Goal: Navigation & Orientation: Find specific page/section

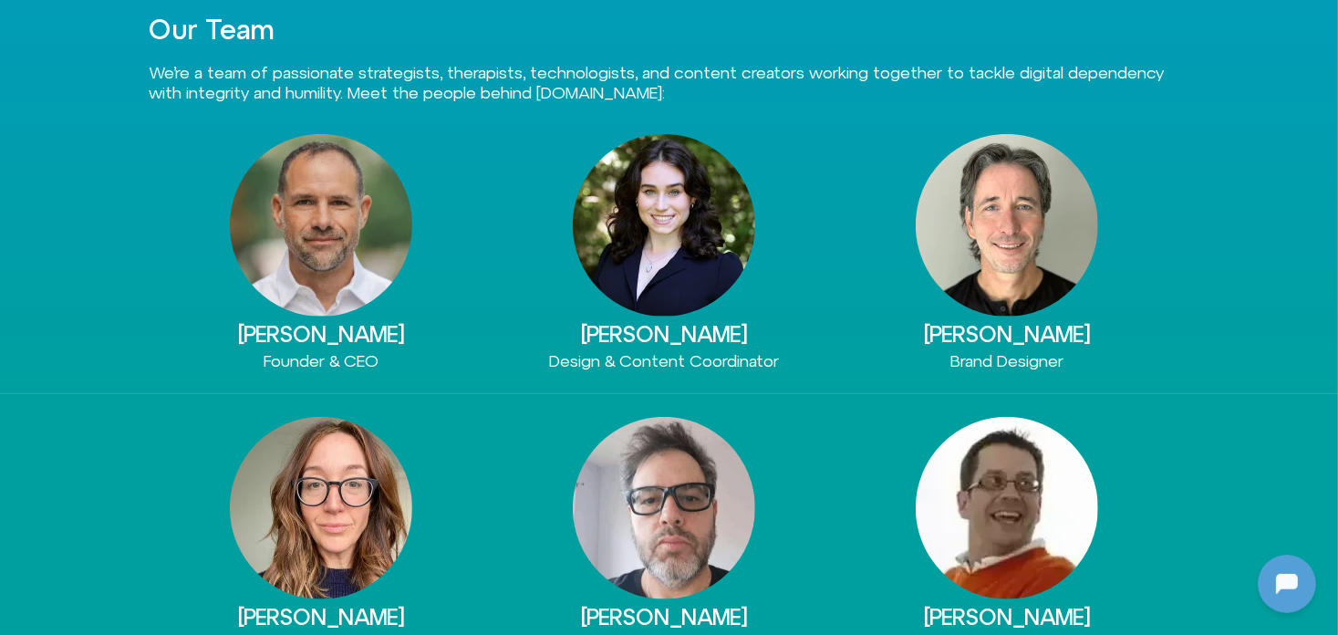
scroll to position [821, 0]
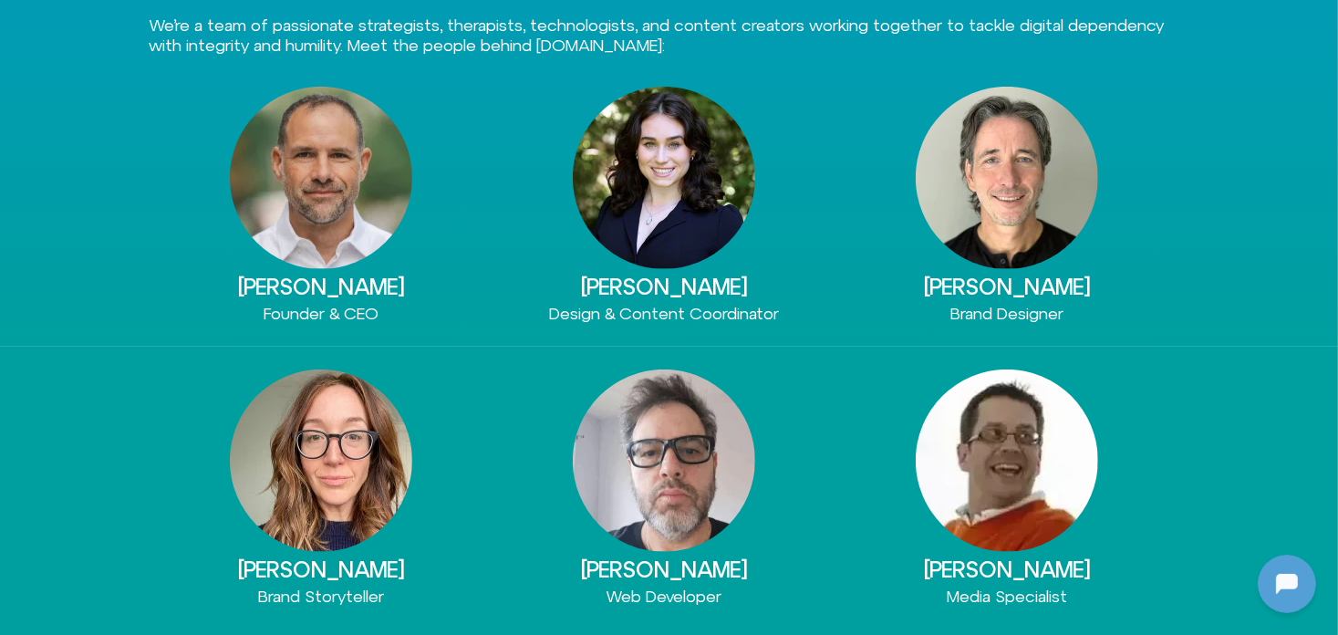
click at [330, 242] on img at bounding box center [321, 178] width 182 height 182
click at [332, 298] on div "Eli Singer Founder & CEO" at bounding box center [321, 205] width 343 height 237
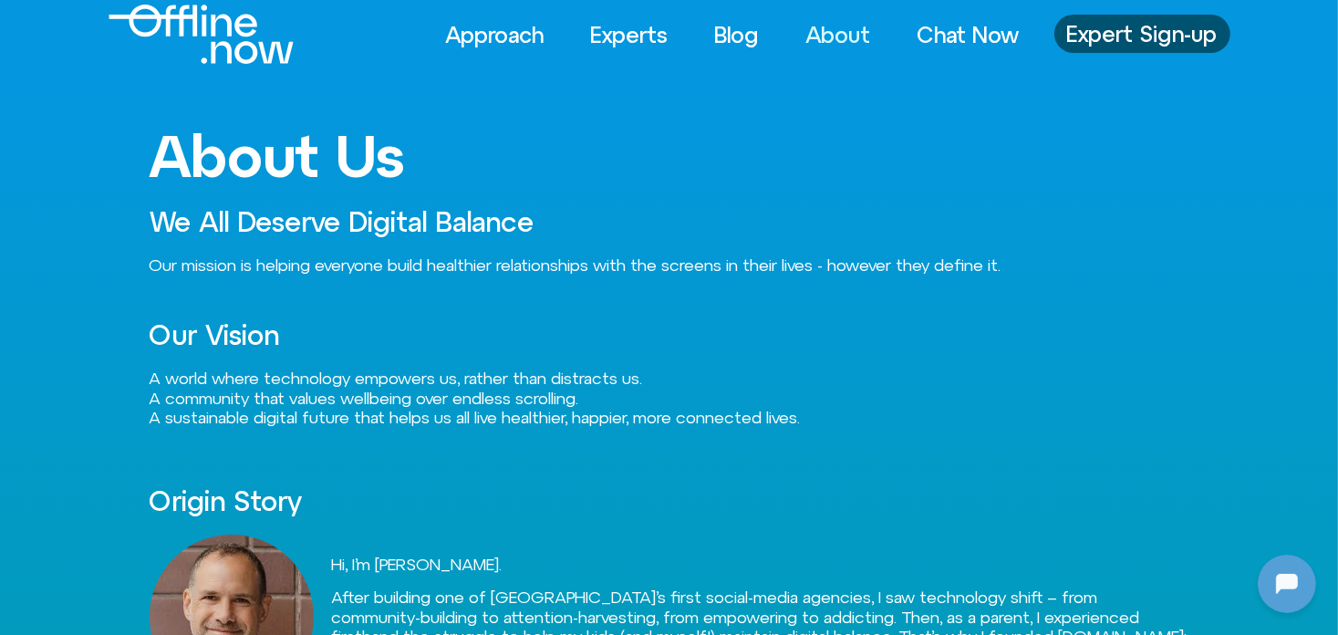
scroll to position [0, 0]
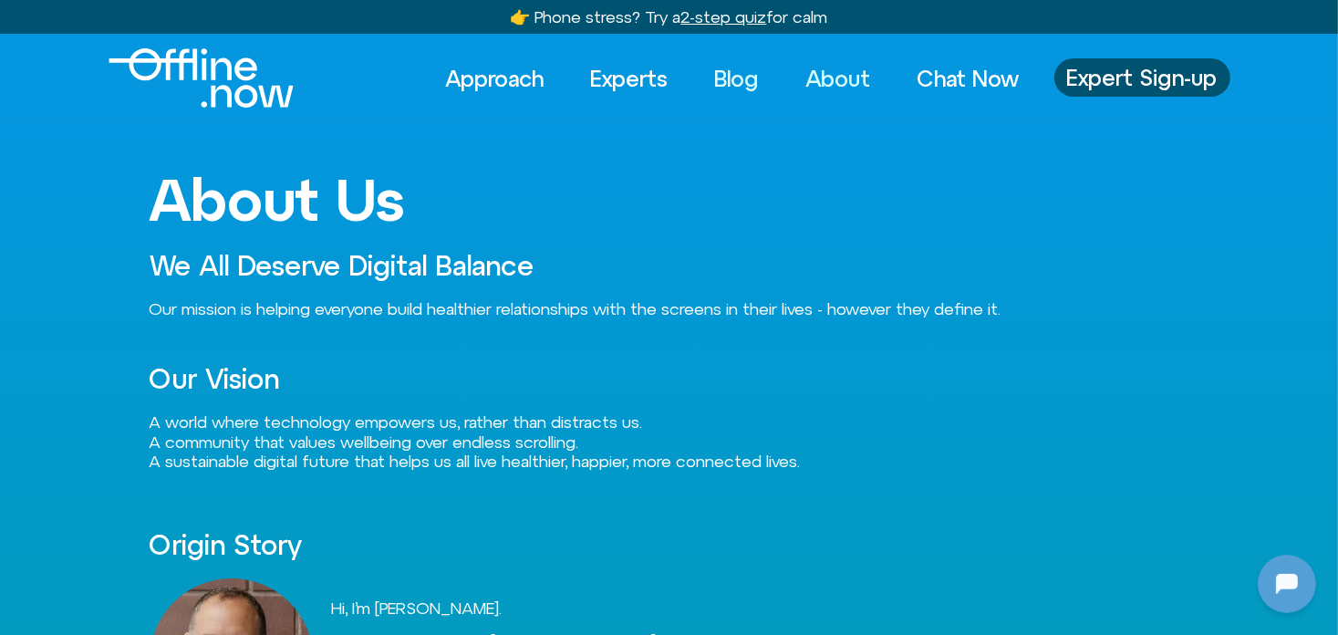
click at [737, 75] on link "Blog" at bounding box center [738, 78] width 78 height 40
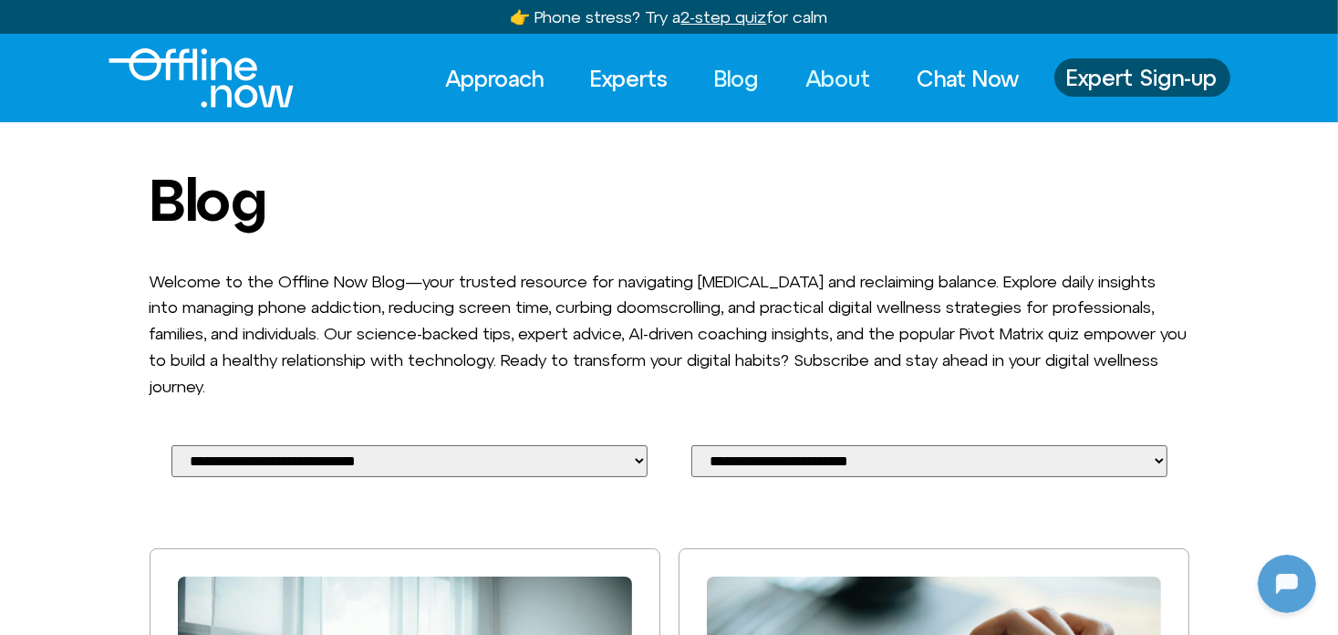
click at [831, 78] on link "About" at bounding box center [839, 78] width 98 height 40
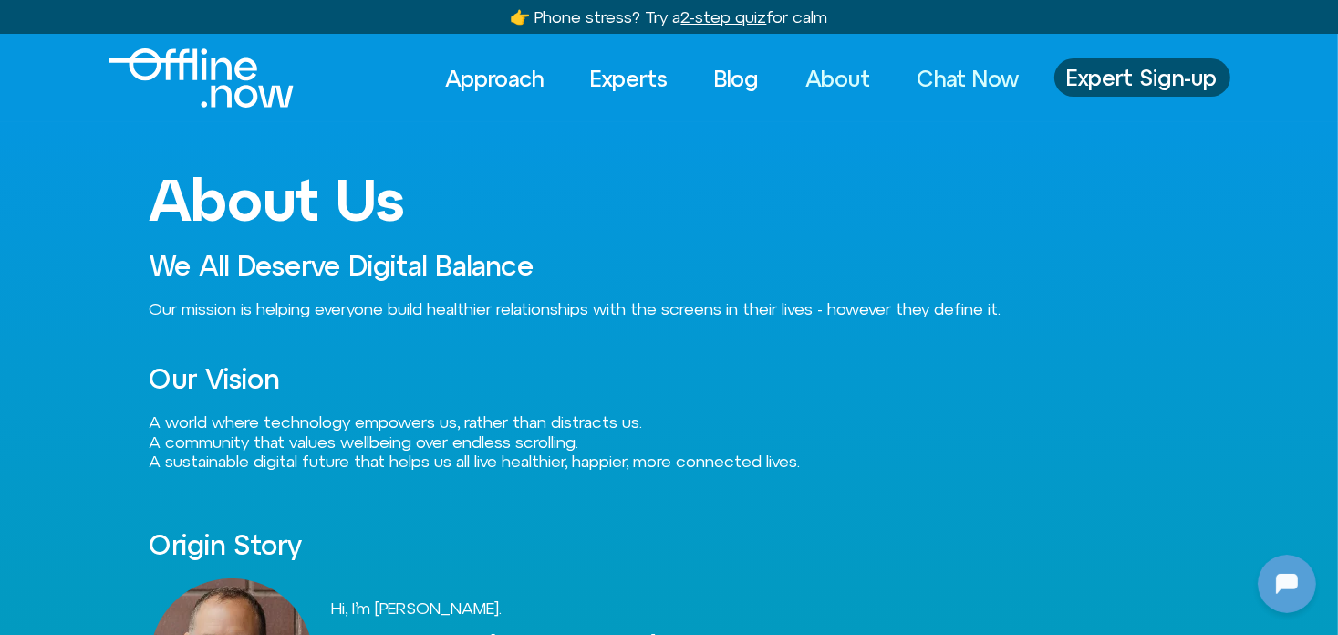
click at [928, 77] on link "Chat Now" at bounding box center [968, 78] width 135 height 40
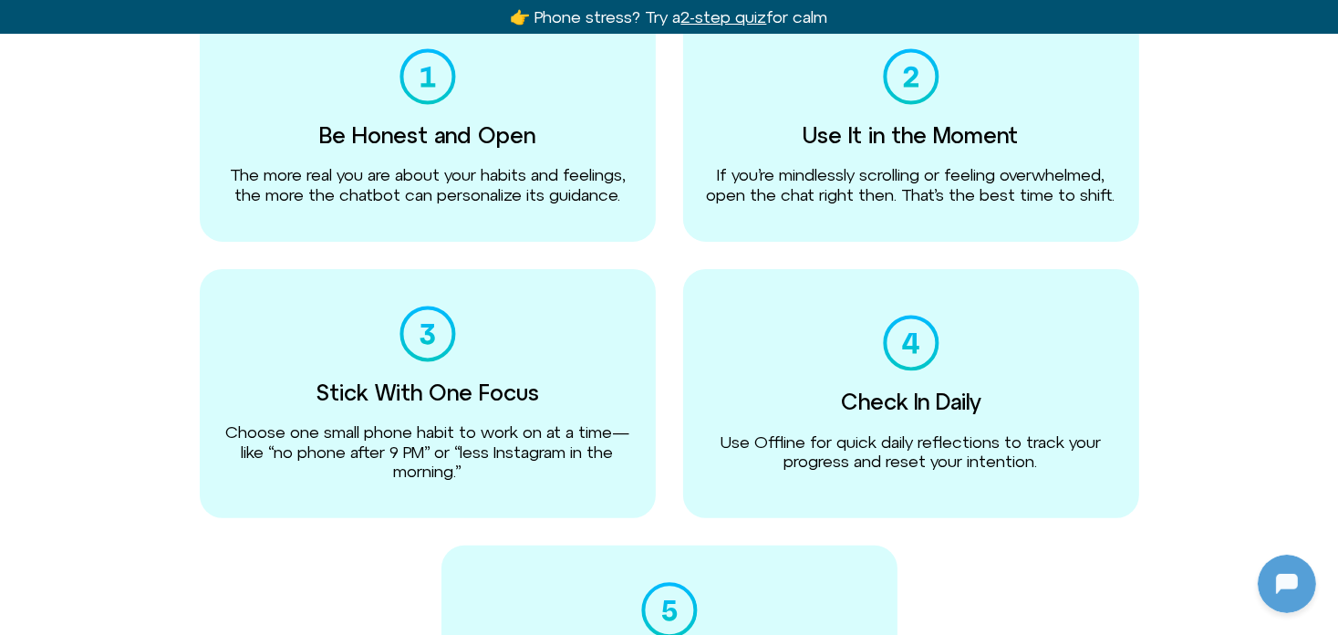
scroll to position [456, 0]
